Goal: Transaction & Acquisition: Book appointment/travel/reservation

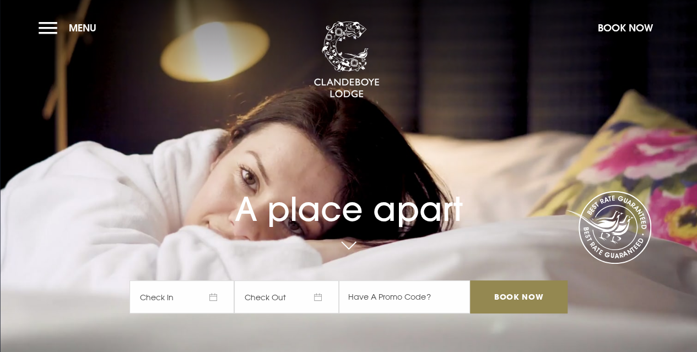
click at [629, 28] on button "Book Now" at bounding box center [625, 28] width 66 height 24
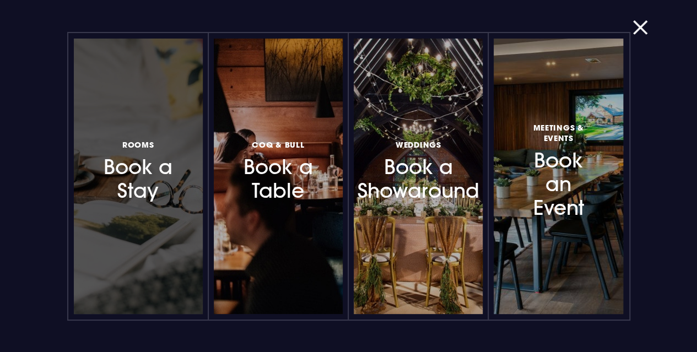
click at [137, 186] on h3 "Rooms Book a Stay" at bounding box center [138, 171] width 80 height 66
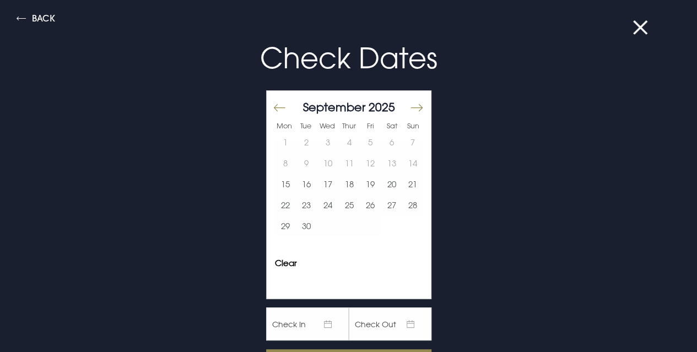
click at [409, 106] on button "Move forward to switch to the next month." at bounding box center [415, 107] width 13 height 23
click at [409, 108] on button "Move forward to switch to the next month." at bounding box center [415, 107] width 13 height 23
click at [361, 145] on button "2" at bounding box center [370, 142] width 21 height 21
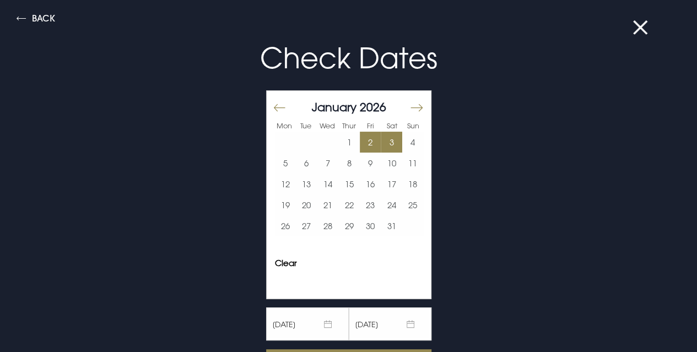
click at [381, 142] on button "3" at bounding box center [391, 142] width 21 height 21
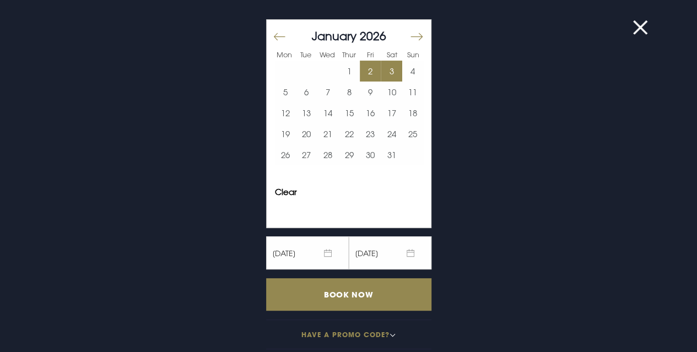
scroll to position [78, 0]
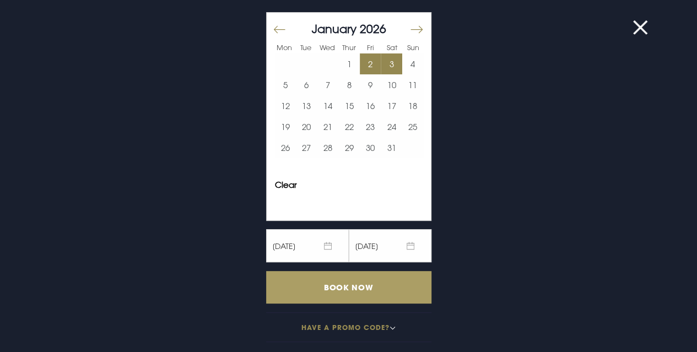
click at [360, 289] on input "Book Now" at bounding box center [348, 287] width 165 height 33
